Goal: Register for event/course

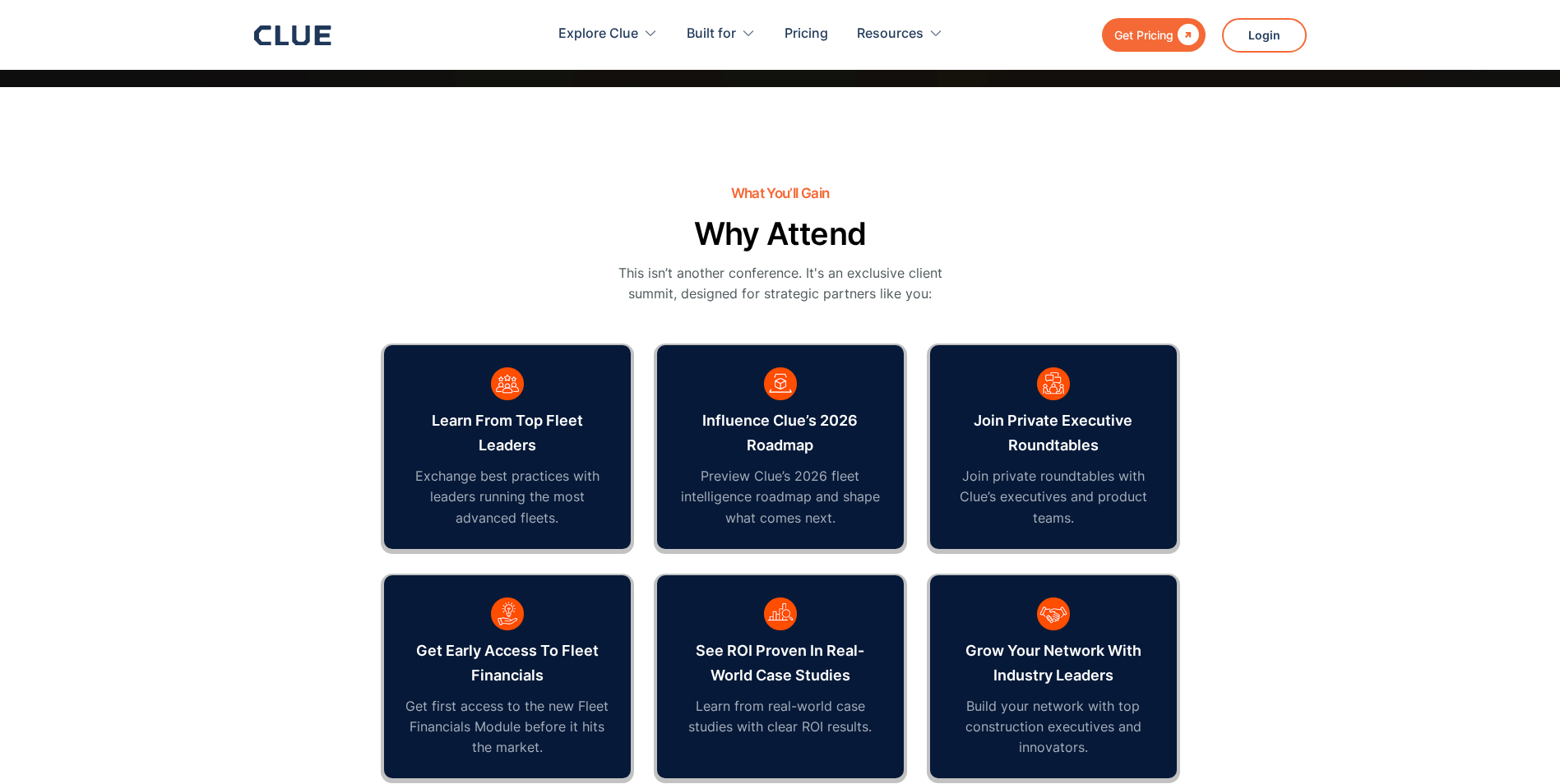
scroll to position [802, 0]
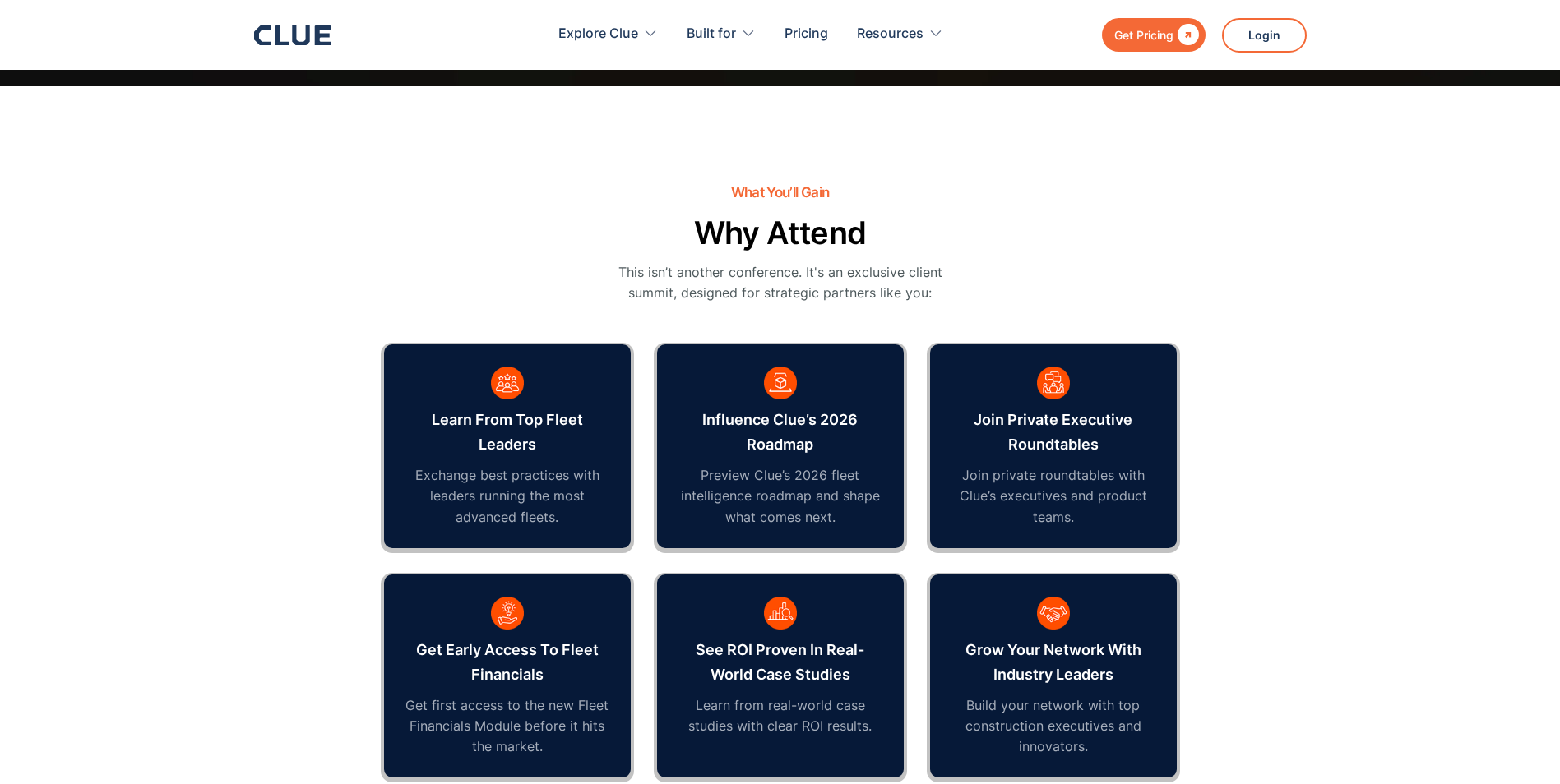
click at [1339, 635] on section "What You’ll Gain Why Attend This isn’t another conference. It's an exclusive cl…" at bounding box center [780, 465] width 1560 height 757
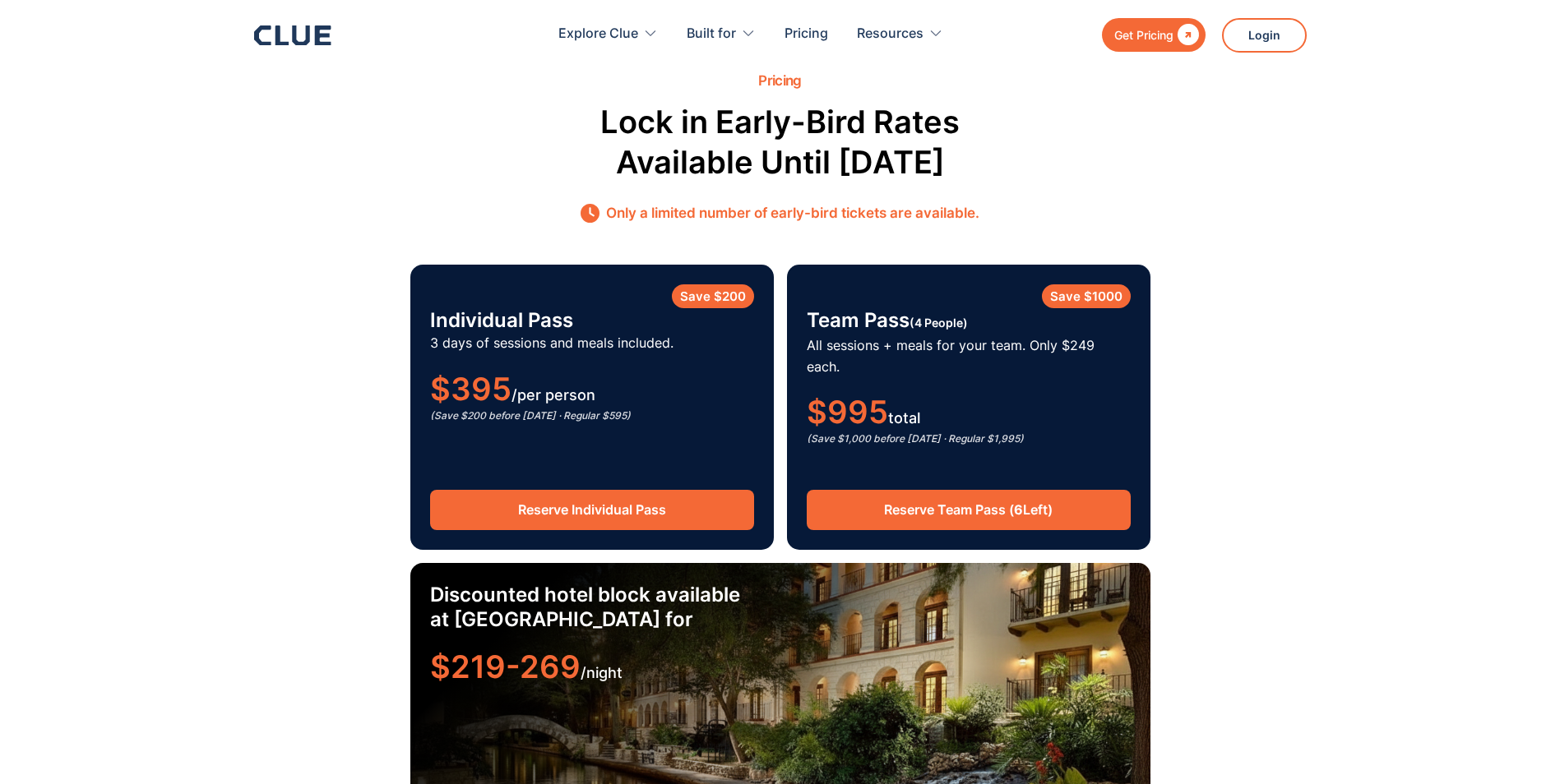
scroll to position [2534, 0]
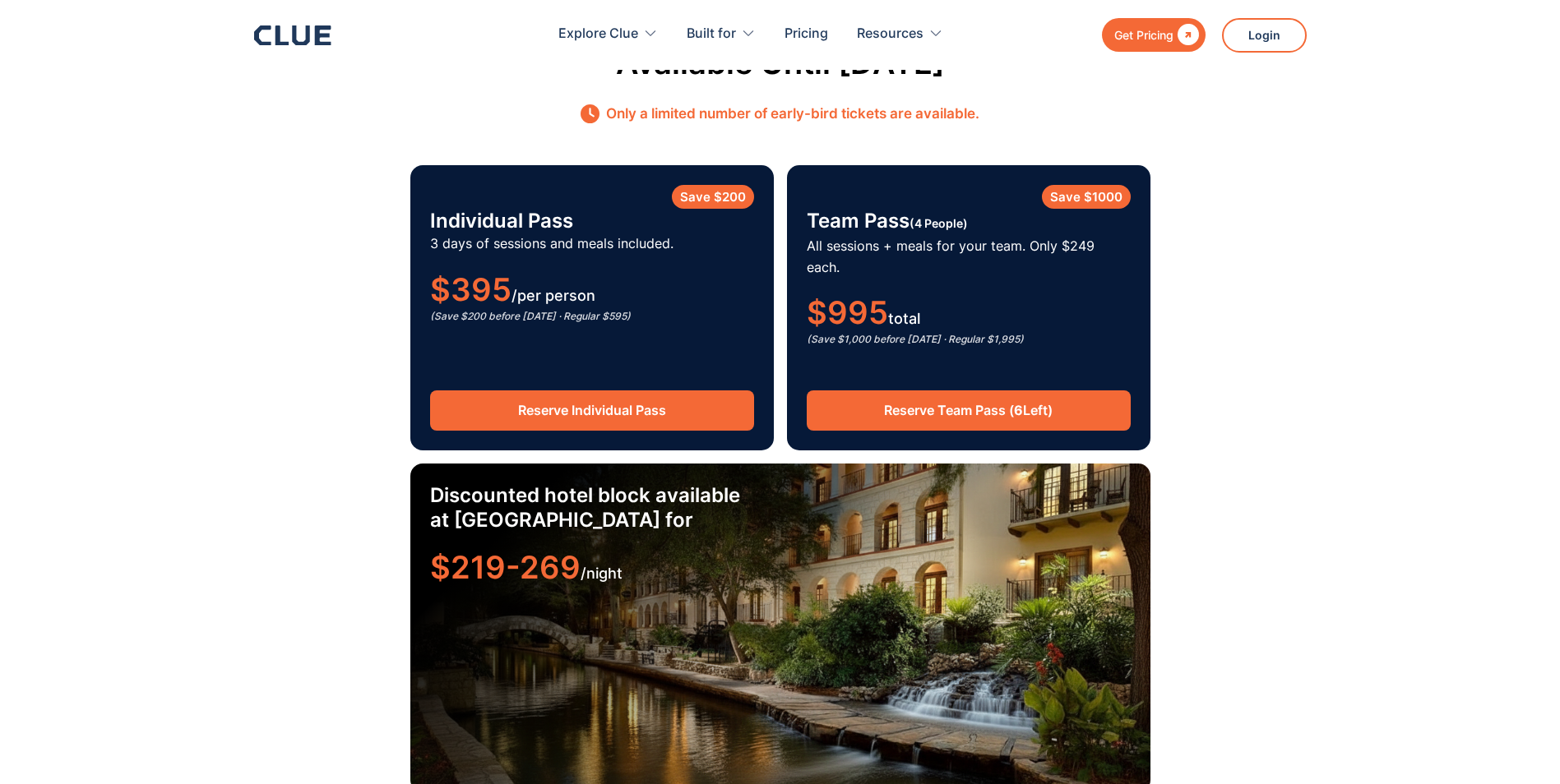
click at [965, 402] on link "Reserve Team Pass ( 6 Left)" at bounding box center [969, 410] width 324 height 40
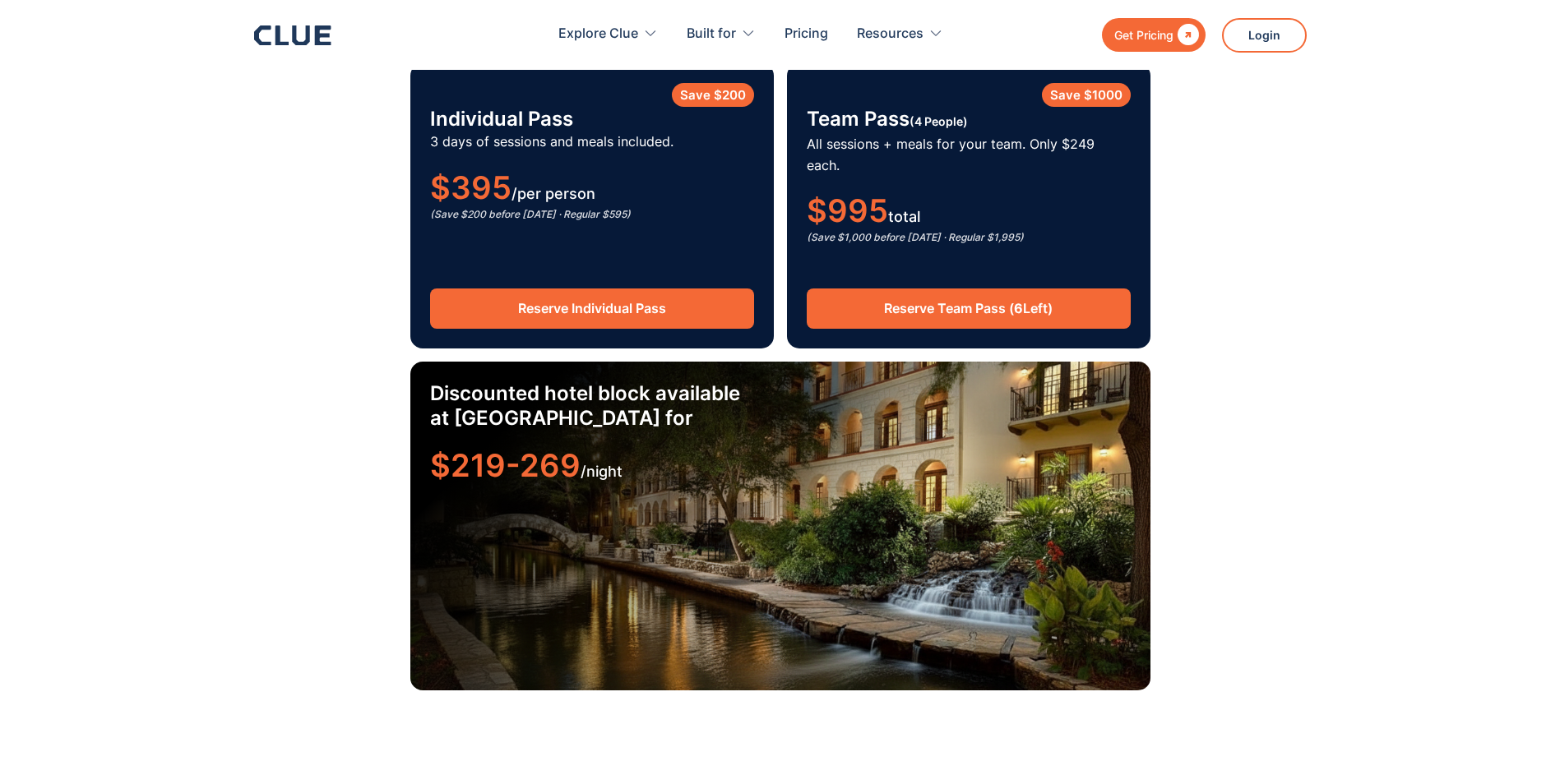
scroll to position [2637, 0]
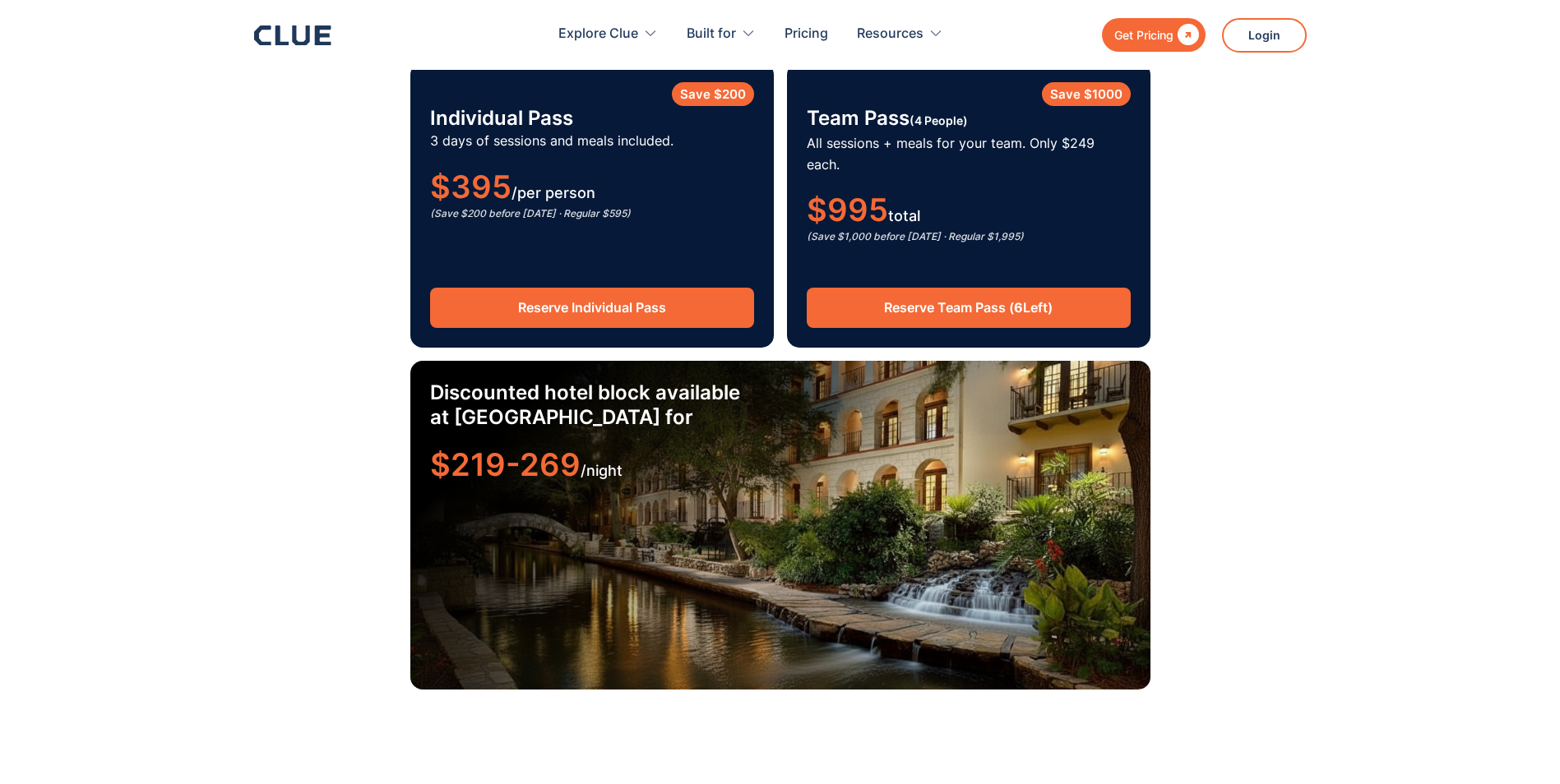
click at [715, 486] on div "Discounted hotel block available at [GEOGRAPHIC_DATA] for $219-269 /night" at bounding box center [780, 525] width 740 height 328
click at [539, 381] on h3 "Discounted hotel block available at [GEOGRAPHIC_DATA] for" at bounding box center [594, 405] width 329 height 49
click at [499, 447] on span "$219-269" at bounding box center [505, 464] width 151 height 37
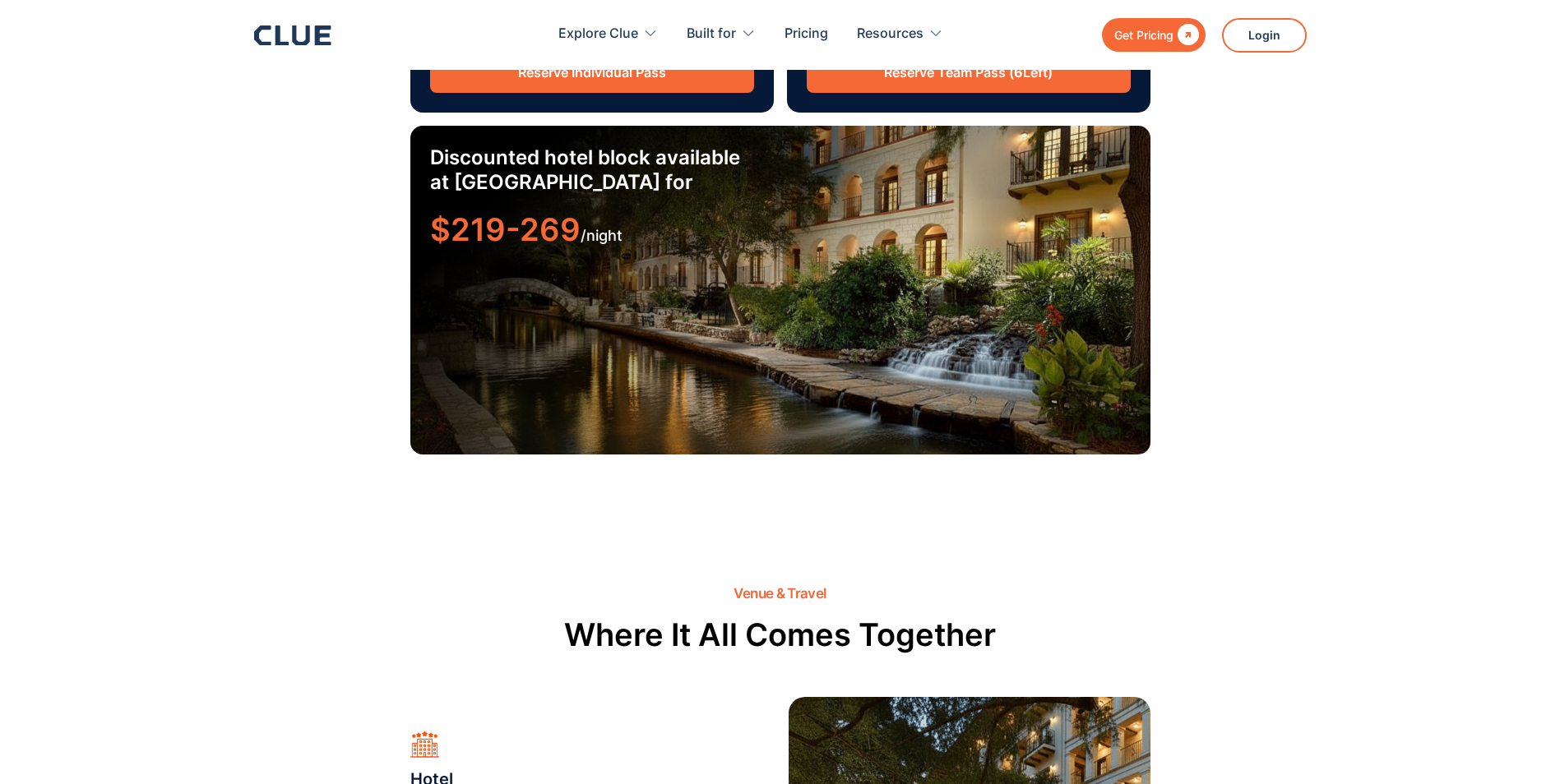
scroll to position [2877, 0]
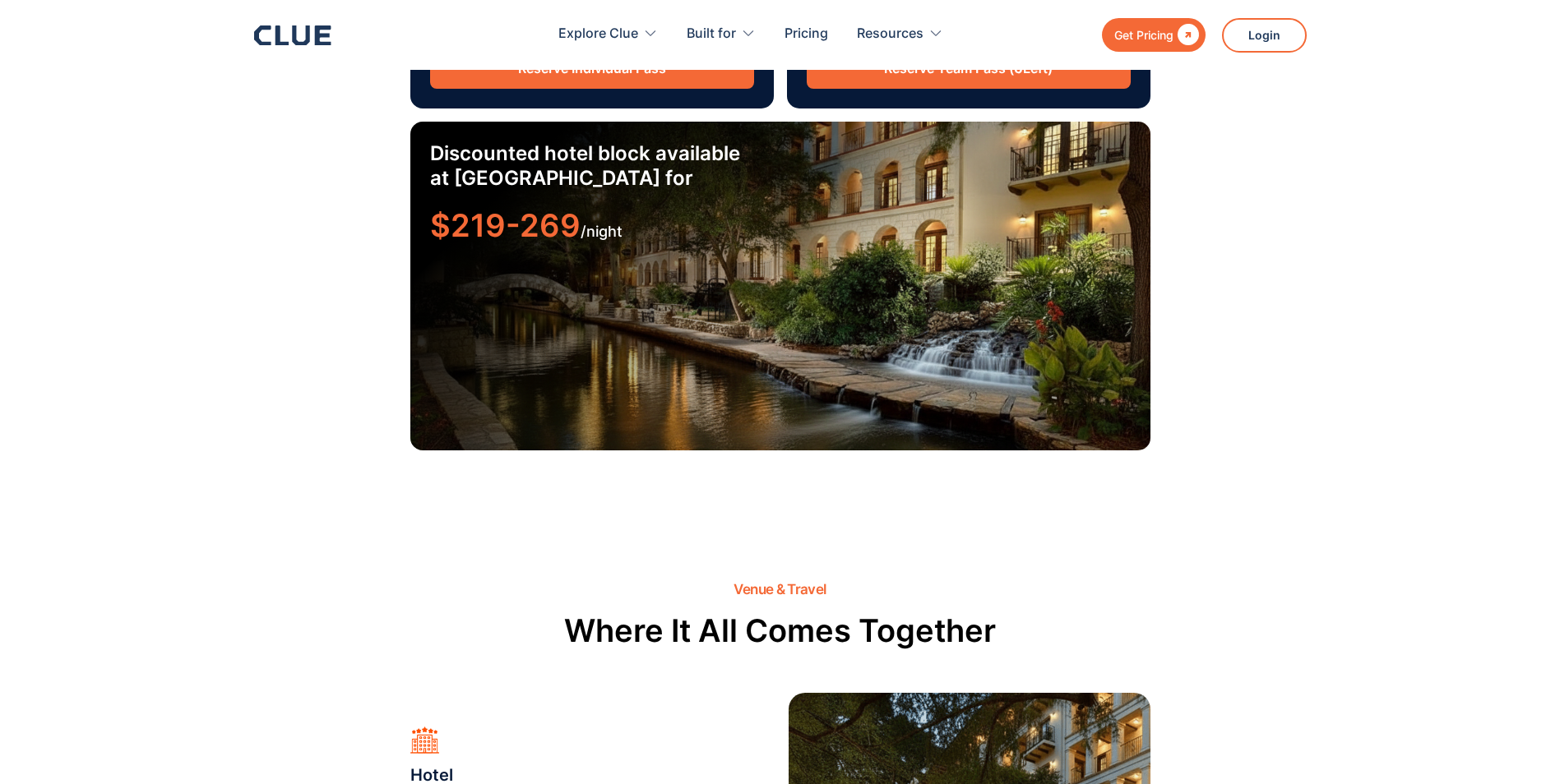
click at [519, 146] on h3 "Discounted hotel block available at [GEOGRAPHIC_DATA] for" at bounding box center [594, 166] width 329 height 49
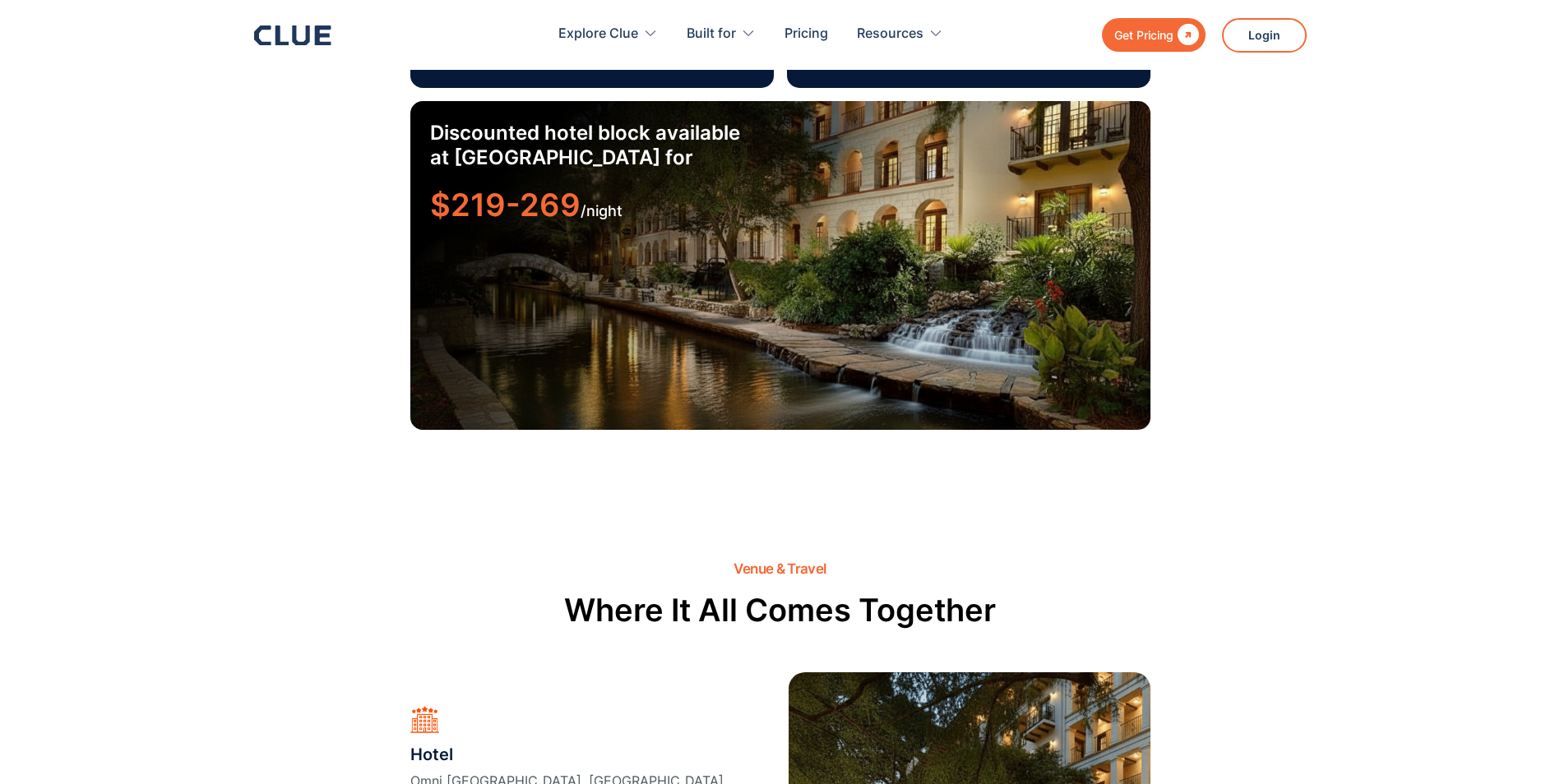
click at [525, 190] on span "$219-269" at bounding box center [505, 204] width 151 height 37
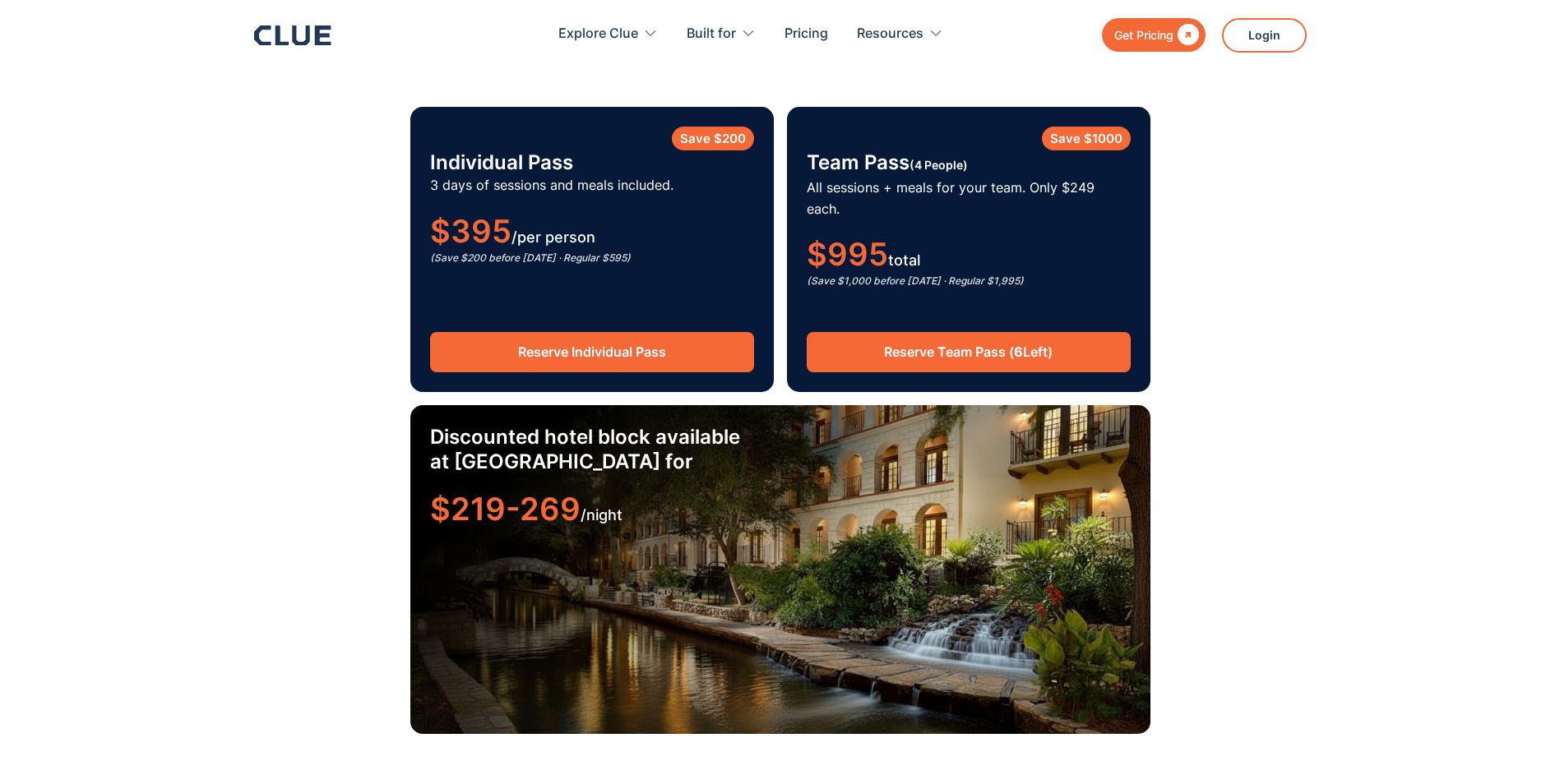
scroll to position [2589, 0]
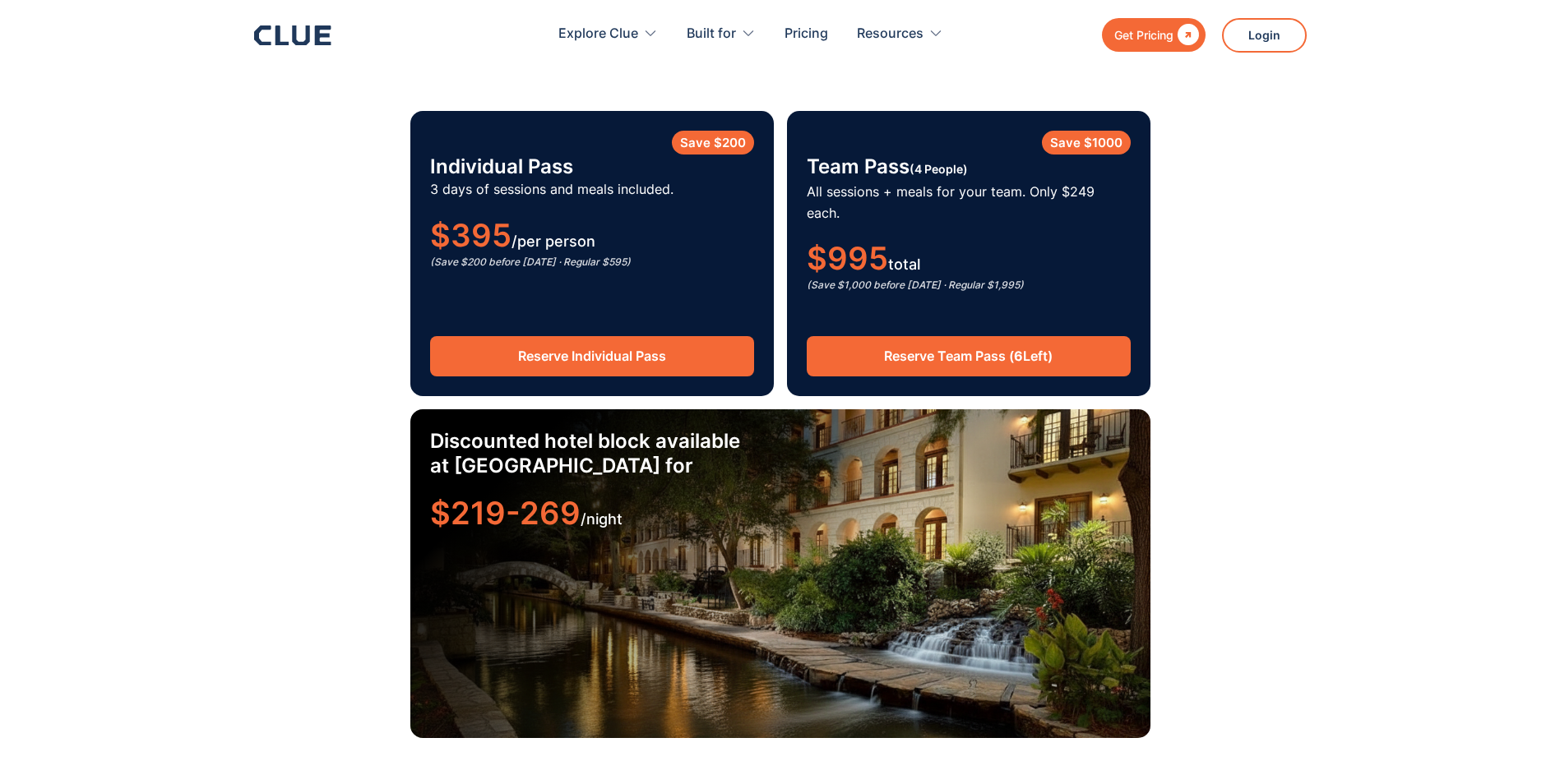
click at [638, 443] on h3 "Discounted hotel block available at [GEOGRAPHIC_DATA] for" at bounding box center [594, 454] width 329 height 49
click at [514, 429] on h3 "Discounted hotel block available at [GEOGRAPHIC_DATA] for" at bounding box center [594, 454] width 329 height 49
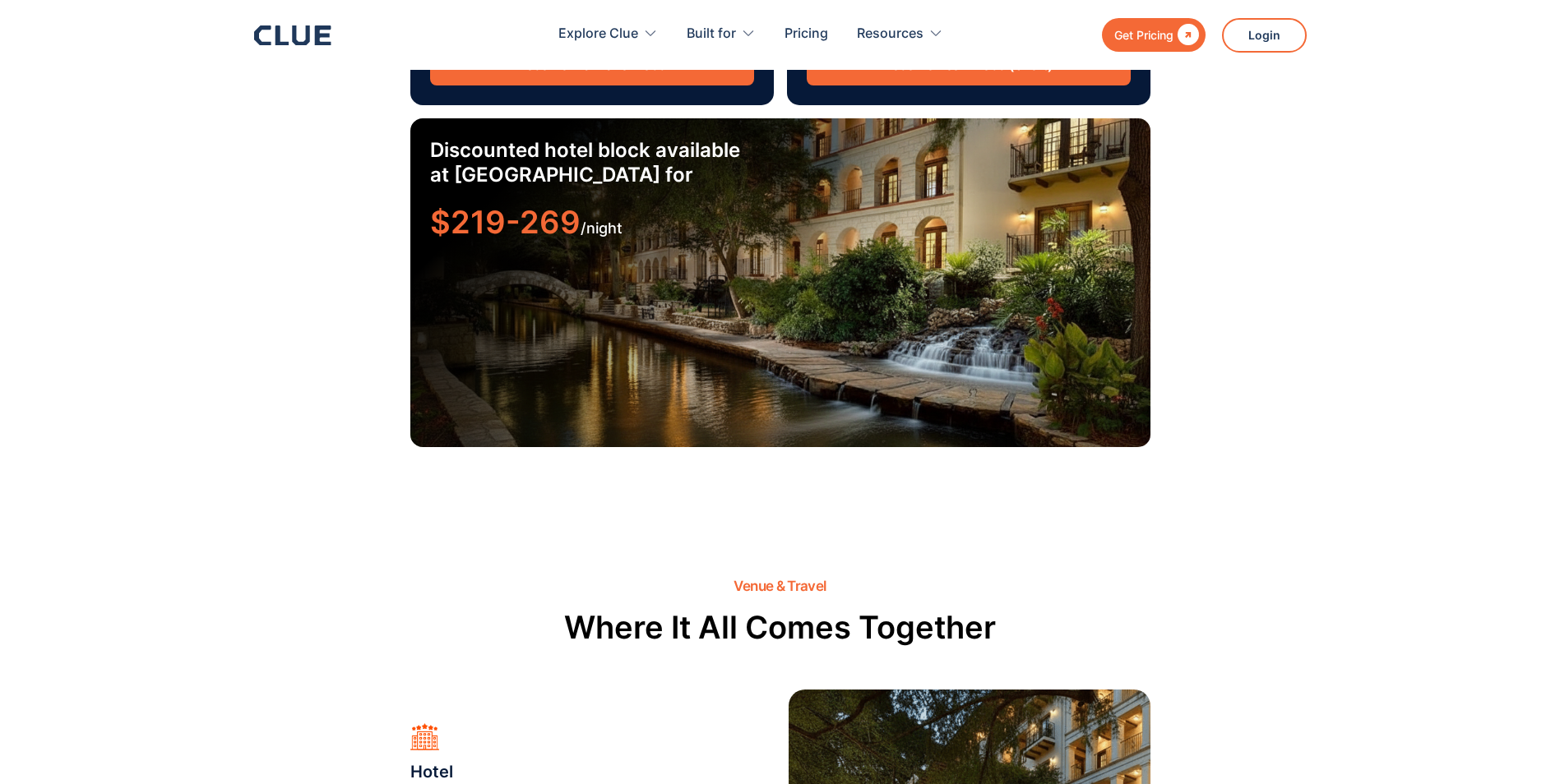
scroll to position [2958, 0]
